Goal: Task Accomplishment & Management: Use online tool/utility

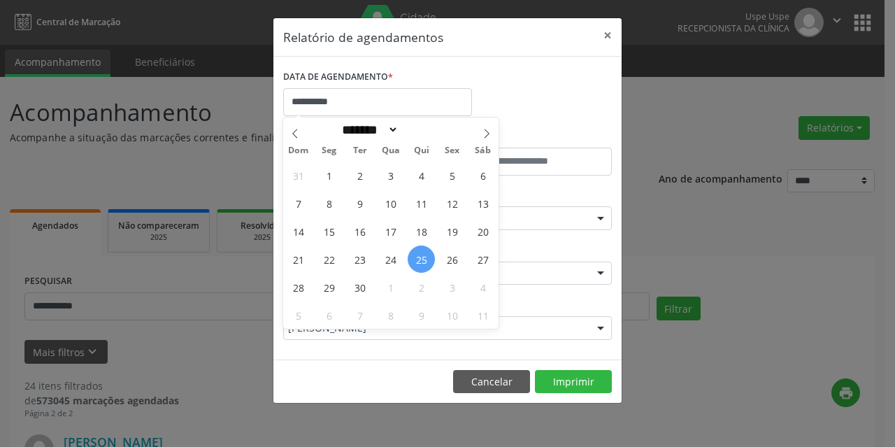
select select "*"
click at [446, 259] on span "26" at bounding box center [451, 258] width 27 height 27
type input "**********"
click at [461, 256] on span "26" at bounding box center [451, 258] width 27 height 27
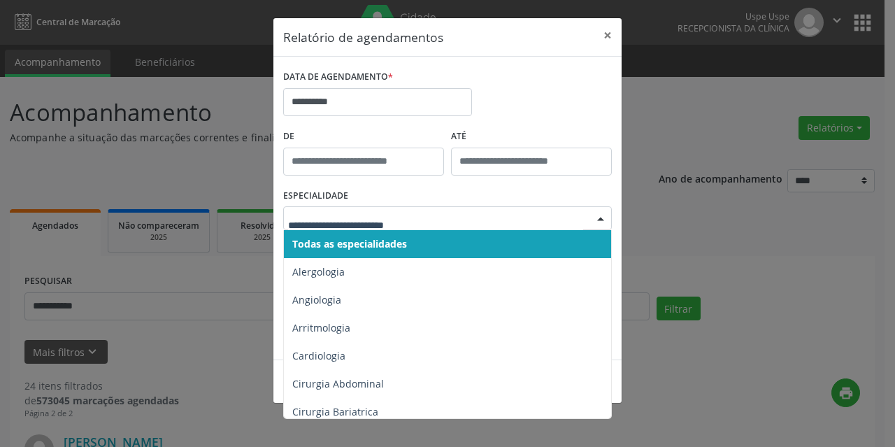
click at [464, 238] on span "Todas as especialidades" at bounding box center [448, 244] width 329 height 28
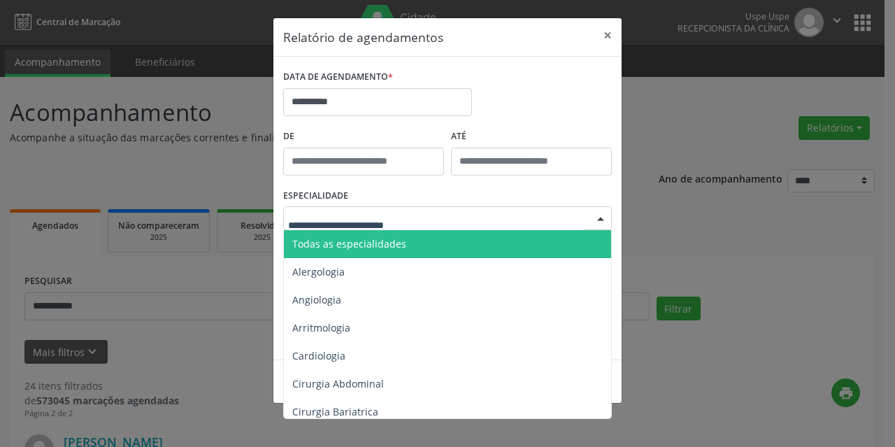
click at [461, 223] on div at bounding box center [447, 218] width 328 height 24
click at [460, 240] on span "Todas as especialidades" at bounding box center [448, 244] width 329 height 28
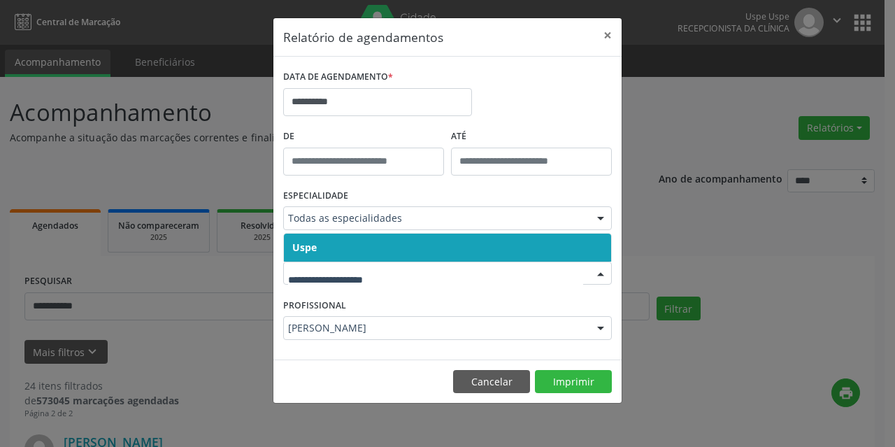
click at [366, 254] on span "Uspe" at bounding box center [447, 247] width 327 height 28
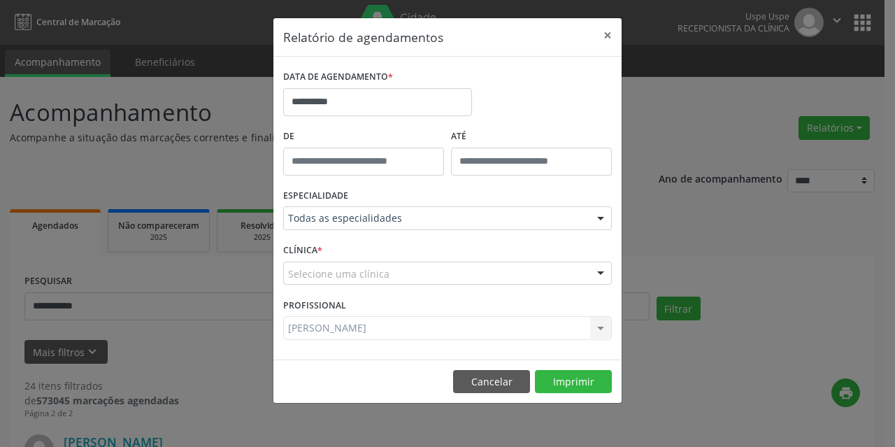
click at [366, 254] on span "Uspe" at bounding box center [447, 247] width 327 height 28
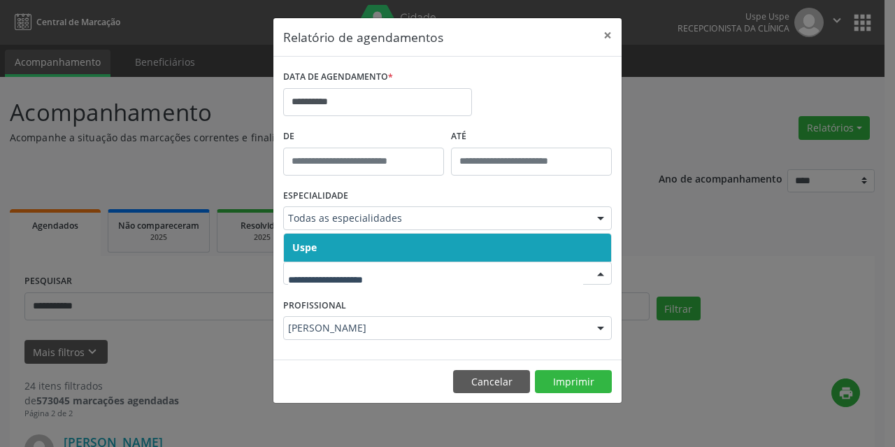
click at [372, 247] on span "Uspe" at bounding box center [447, 247] width 327 height 28
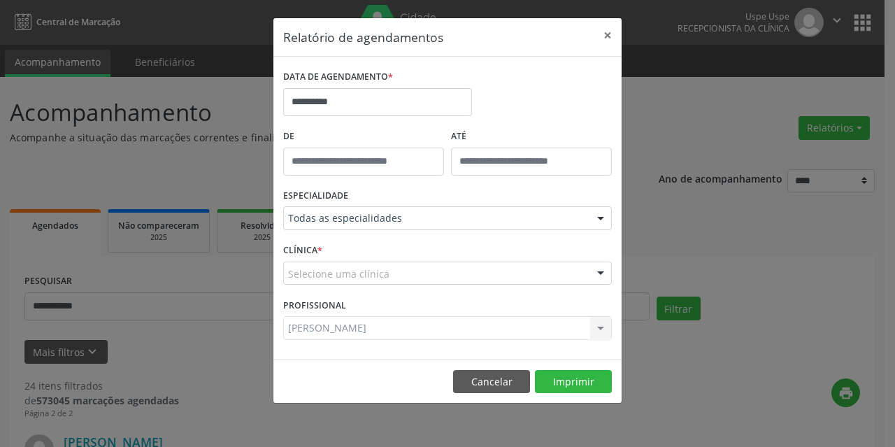
click at [426, 273] on div "Selecione uma clínica" at bounding box center [447, 273] width 328 height 24
click at [288, 273] on input "text" at bounding box center [288, 280] width 0 height 28
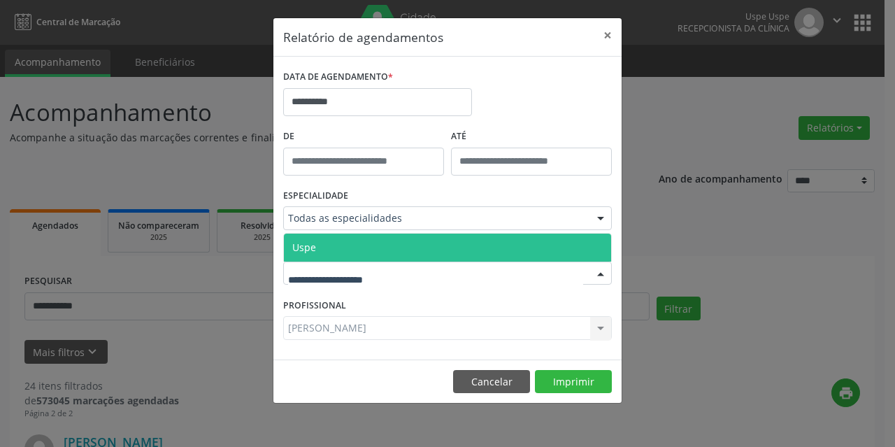
click at [414, 229] on div "Todas as especialidades Todas as especialidades Alergologia Angiologia Arritmol…" at bounding box center [447, 218] width 328 height 24
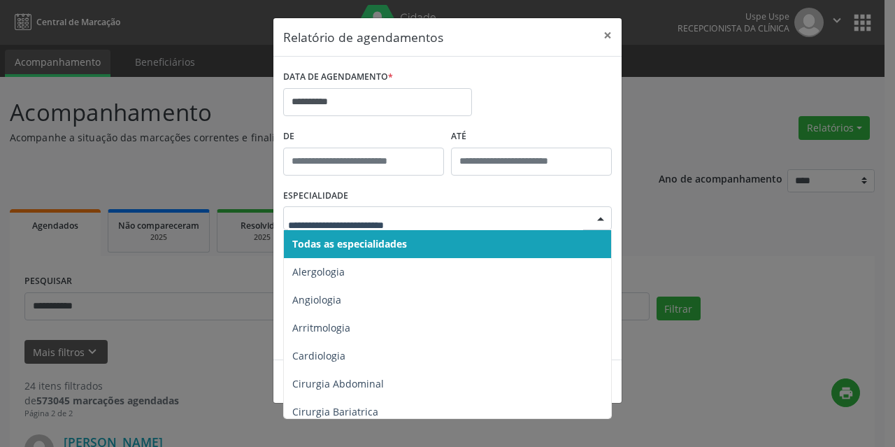
click at [414, 230] on span "Todas as especialidades" at bounding box center [448, 244] width 329 height 28
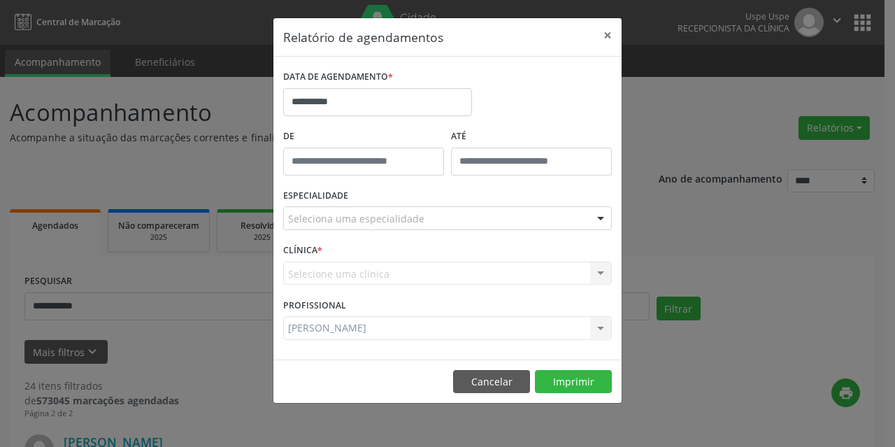
click at [408, 270] on div "Selecione uma clínica Uspe Nenhum resultado encontrado para: " " Não há nenhuma…" at bounding box center [447, 273] width 328 height 24
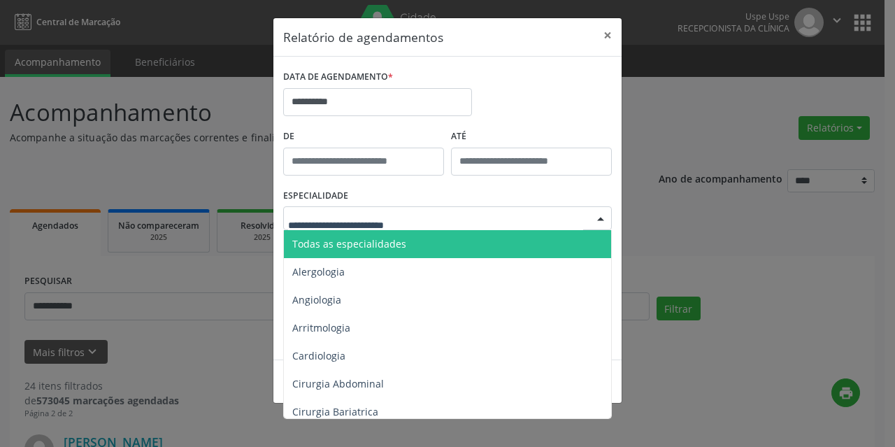
click at [406, 219] on input "text" at bounding box center [435, 225] width 295 height 28
click at [406, 233] on span "Todas as especialidades" at bounding box center [448, 244] width 329 height 28
click at [357, 219] on input "text" at bounding box center [435, 225] width 295 height 28
click at [368, 242] on span "Todas as especialidades" at bounding box center [349, 243] width 114 height 13
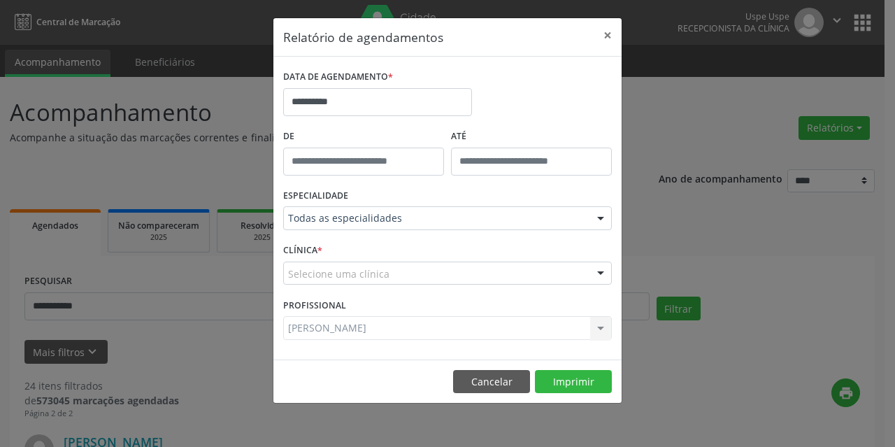
click at [374, 262] on div "Selecione uma clínica" at bounding box center [447, 273] width 328 height 24
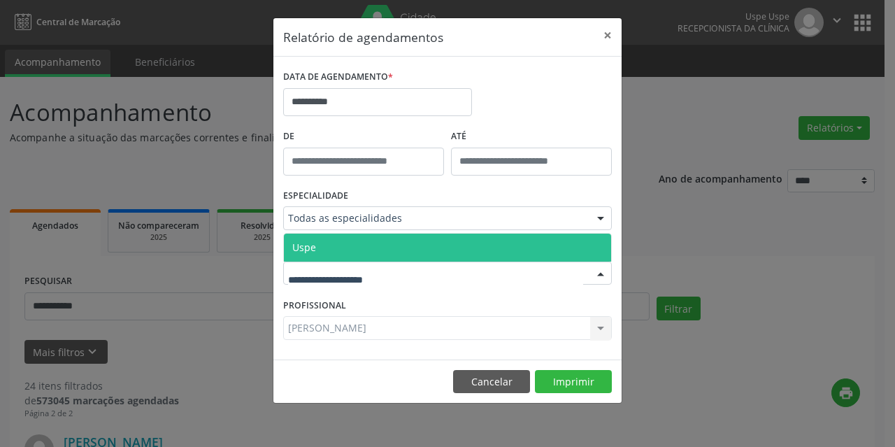
click at [374, 247] on span "Uspe" at bounding box center [447, 247] width 327 height 28
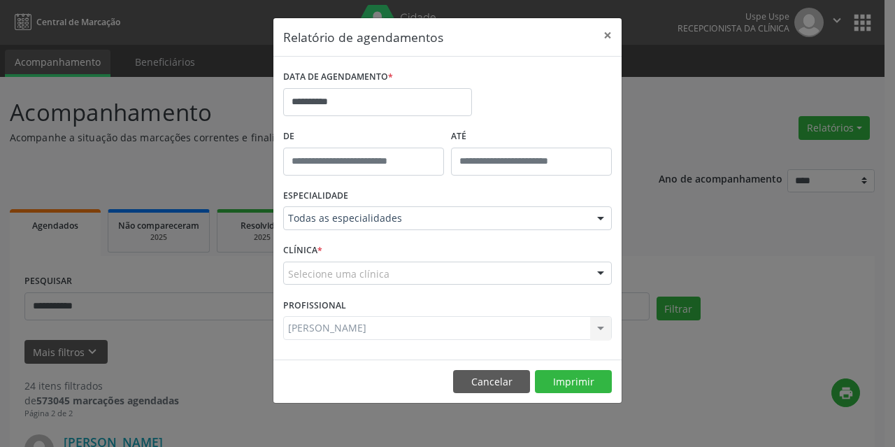
click at [387, 272] on div "Selecione uma clínica" at bounding box center [447, 273] width 328 height 24
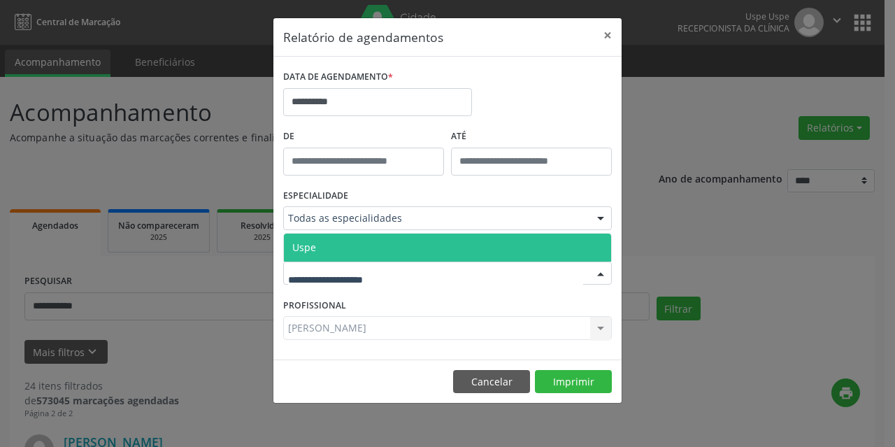
click at [387, 246] on span "Uspe" at bounding box center [447, 247] width 327 height 28
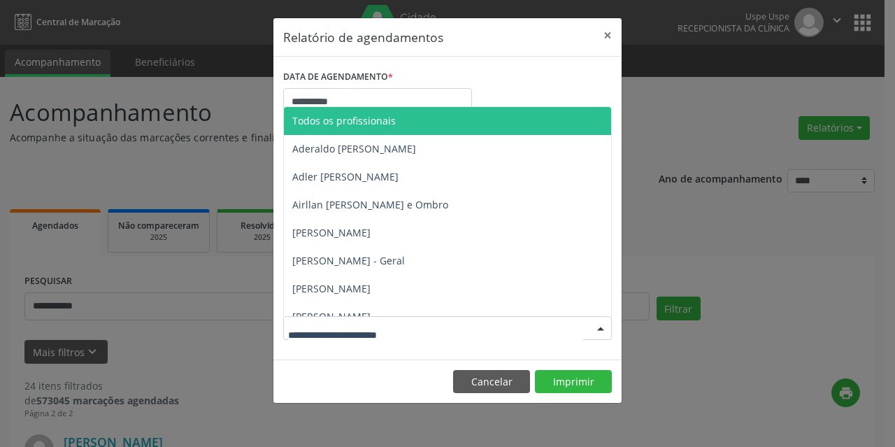
click at [386, 113] on span "Todos os profissionais" at bounding box center [477, 121] width 386 height 28
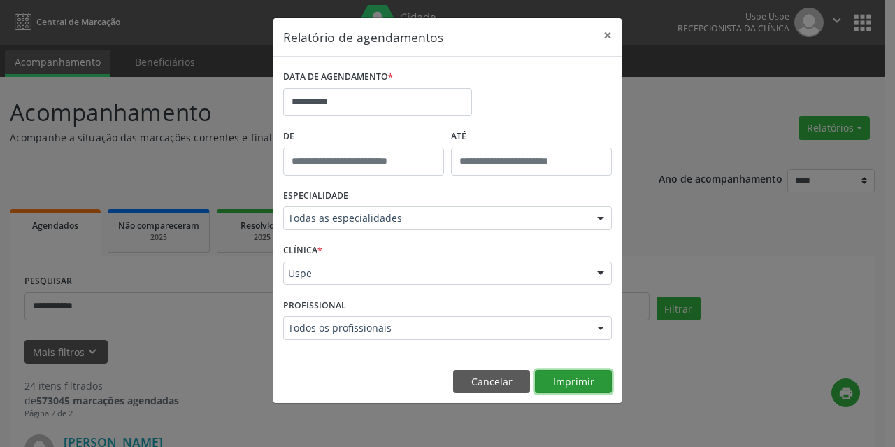
click at [553, 386] on button "Imprimir" at bounding box center [573, 382] width 77 height 24
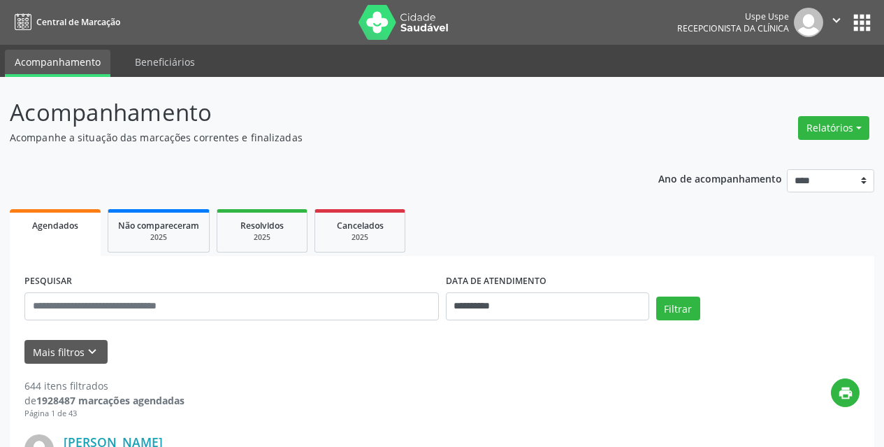
click at [797, 128] on div "Relatórios Agendamentos Procedimentos realizados" at bounding box center [833, 128] width 81 height 34
click at [826, 124] on button "Relatórios" at bounding box center [833, 128] width 71 height 24
click at [814, 139] on button "Relatórios" at bounding box center [833, 128] width 71 height 24
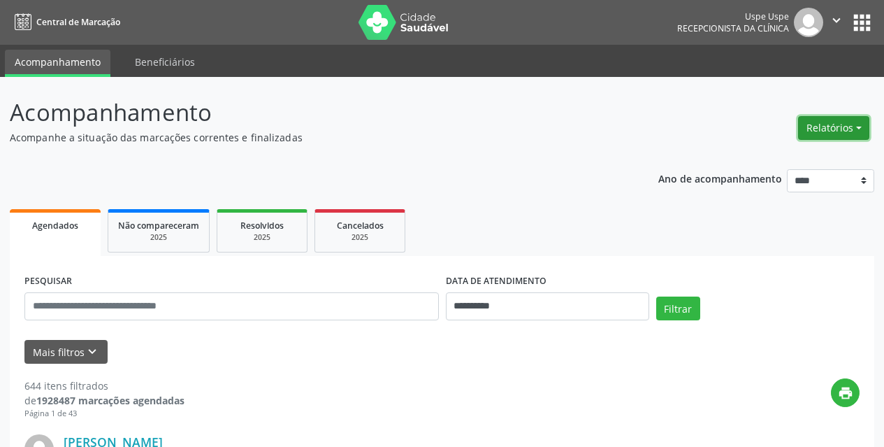
click at [804, 131] on button "Relatórios" at bounding box center [833, 128] width 71 height 24
click at [770, 163] on link "Agendamentos" at bounding box center [795, 158] width 150 height 20
select select "*"
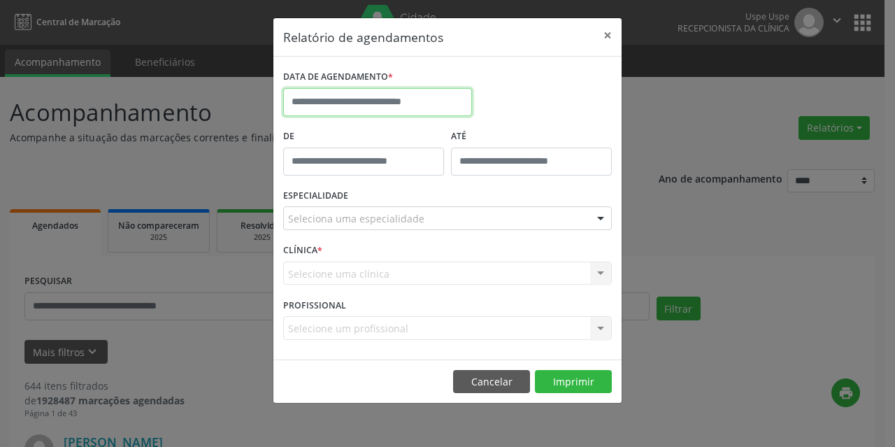
click at [374, 93] on input "text" at bounding box center [377, 102] width 189 height 28
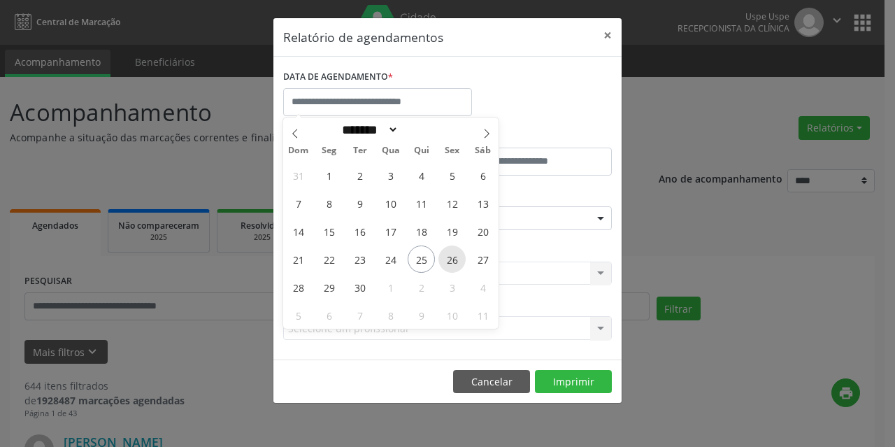
click at [442, 259] on span "26" at bounding box center [451, 258] width 27 height 27
type input "**********"
click at [442, 259] on span "26" at bounding box center [451, 258] width 27 height 27
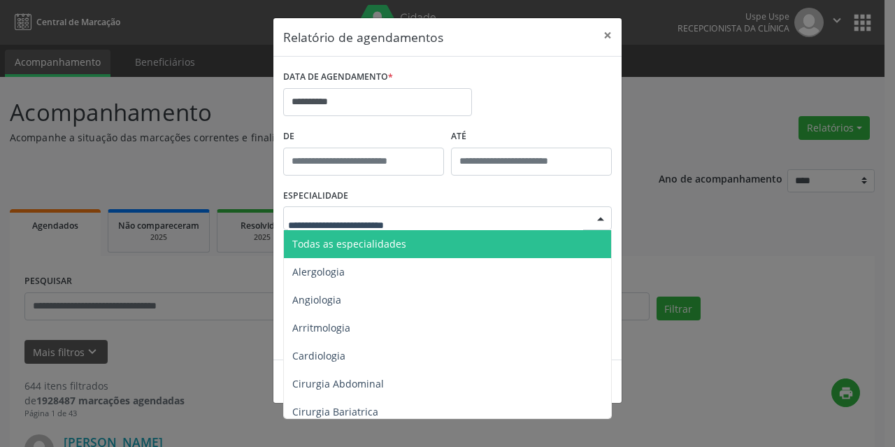
click at [352, 252] on span "Todas as especialidades" at bounding box center [448, 244] width 329 height 28
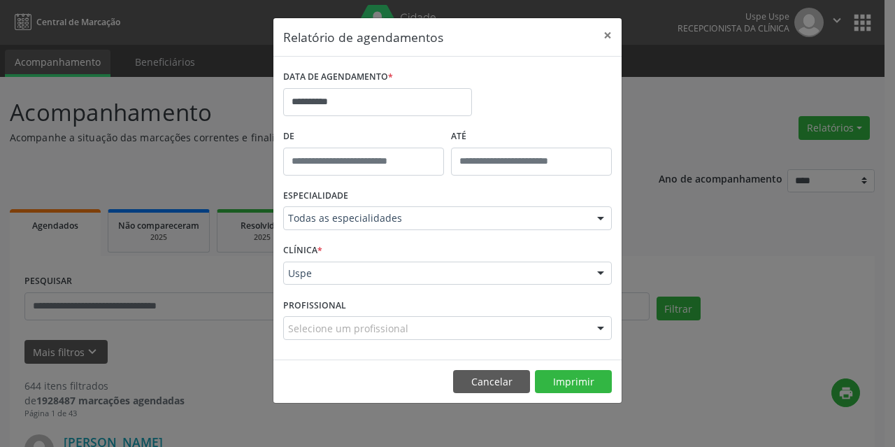
click at [365, 283] on div "Uspe" at bounding box center [447, 273] width 328 height 24
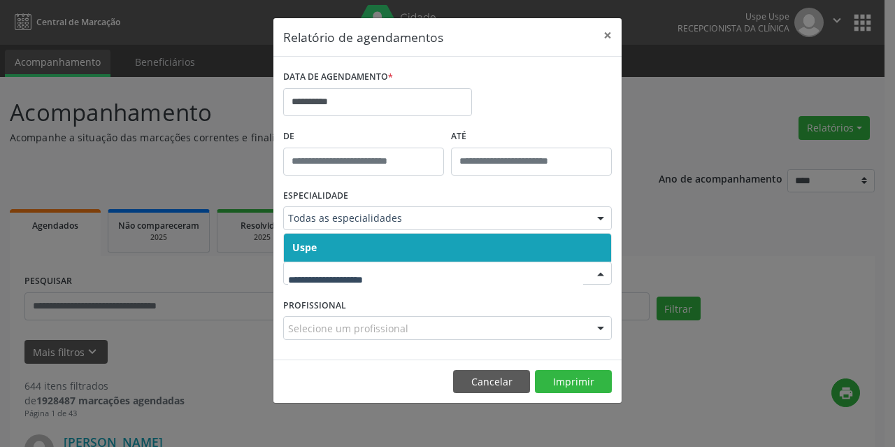
click at [365, 256] on span "Uspe" at bounding box center [447, 247] width 327 height 28
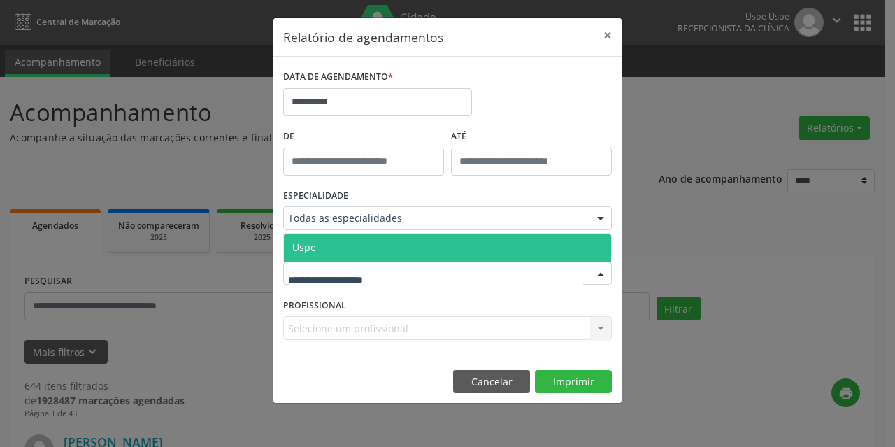
click at [372, 256] on span "Uspe" at bounding box center [447, 247] width 327 height 28
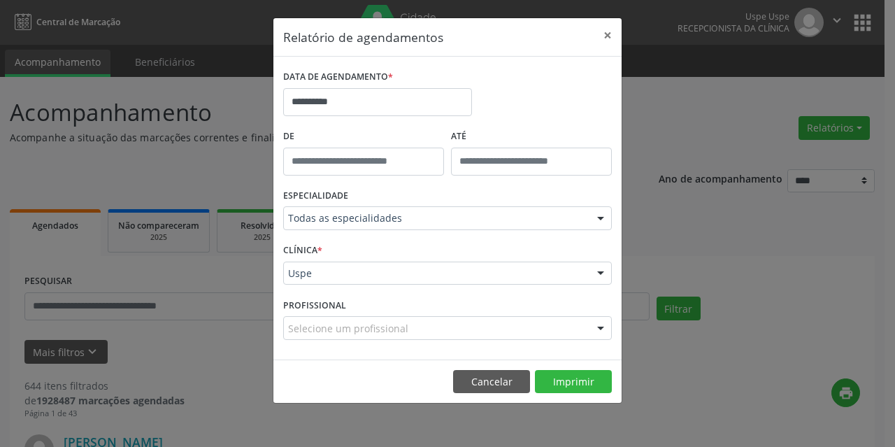
click at [405, 339] on div "Selecione um profissional" at bounding box center [447, 328] width 328 height 24
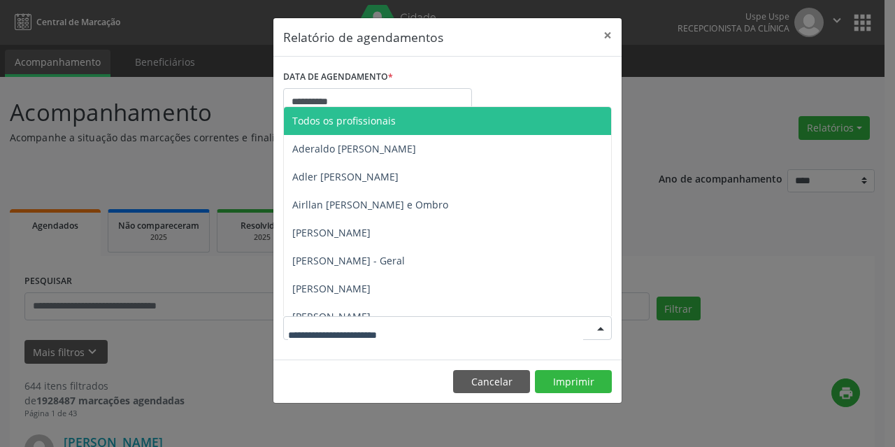
click at [407, 129] on span "Todos os profissionais" at bounding box center [477, 121] width 386 height 28
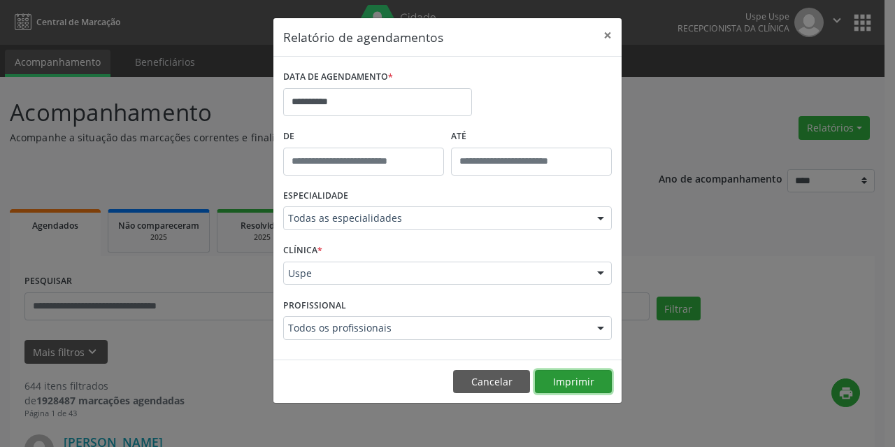
click at [588, 381] on button "Imprimir" at bounding box center [573, 382] width 77 height 24
